Goal: Find specific page/section

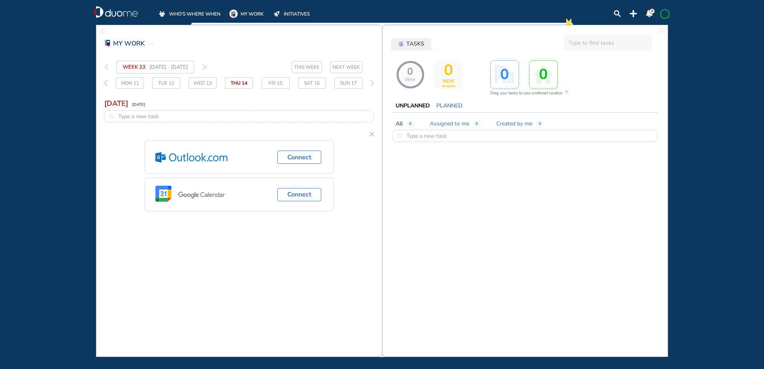
click at [182, 13] on span "WHO'S WHERE WHEN" at bounding box center [195, 14] width 52 height 8
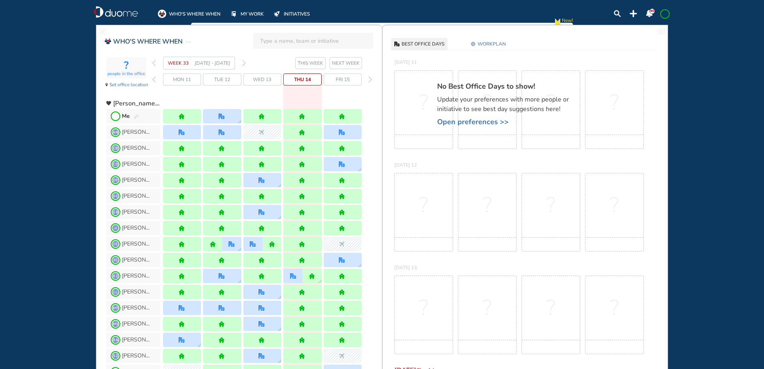
click at [137, 115] on img "pen-edit" at bounding box center [136, 116] width 5 height 5
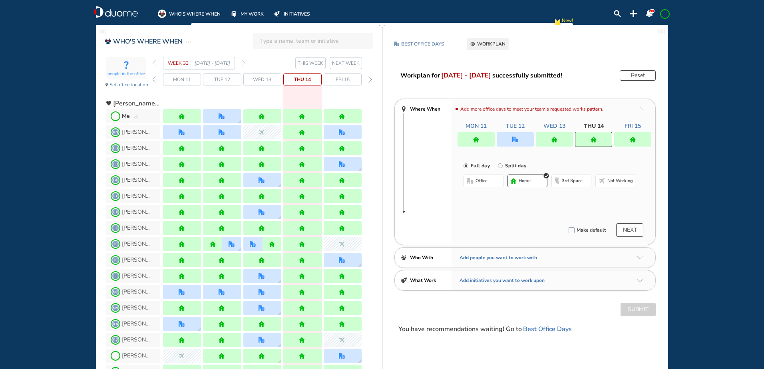
click at [244, 61] on img "forward week" at bounding box center [244, 63] width 4 height 6
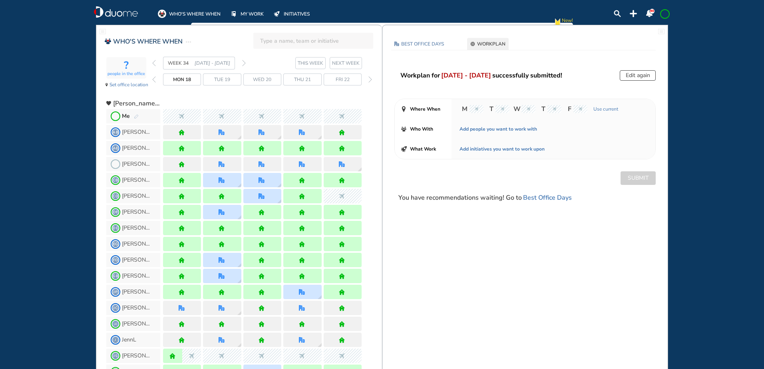
click at [244, 61] on img "forward week" at bounding box center [244, 63] width 4 height 6
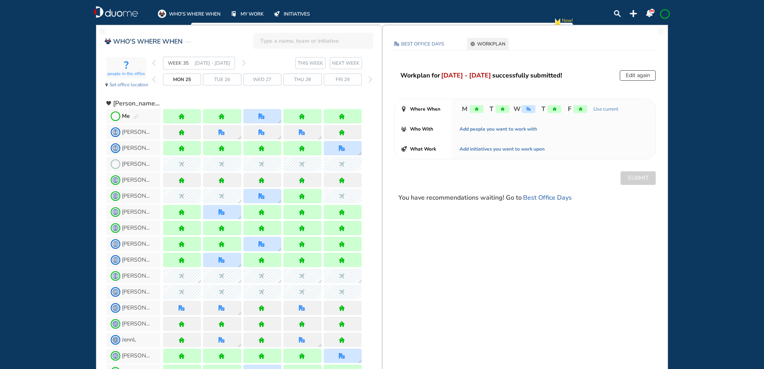
click at [244, 61] on img "forward week" at bounding box center [244, 63] width 4 height 6
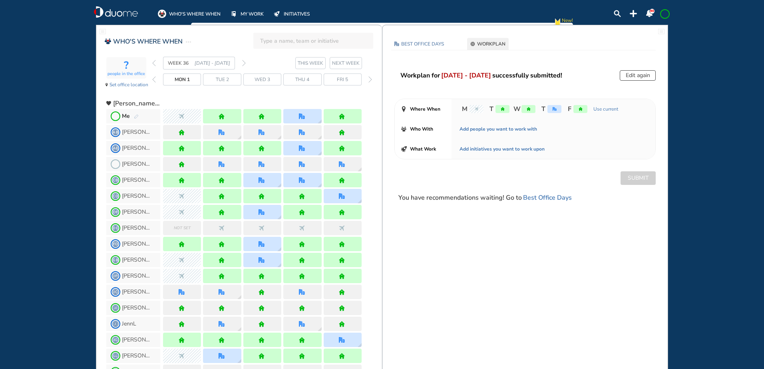
click at [244, 61] on img "forward week" at bounding box center [244, 63] width 4 height 6
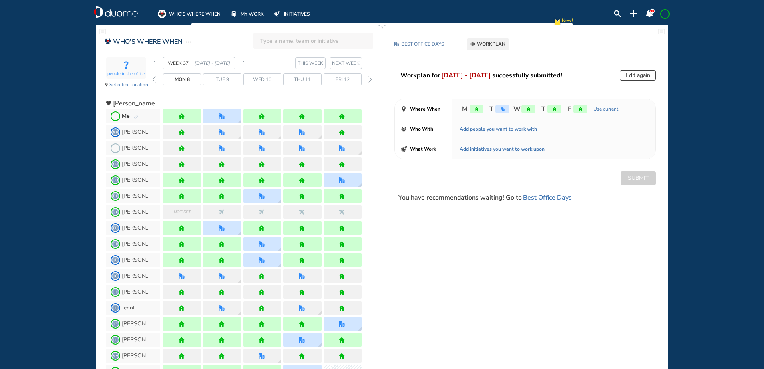
click at [244, 61] on img "forward week" at bounding box center [244, 63] width 4 height 6
